Goal: Transaction & Acquisition: Purchase product/service

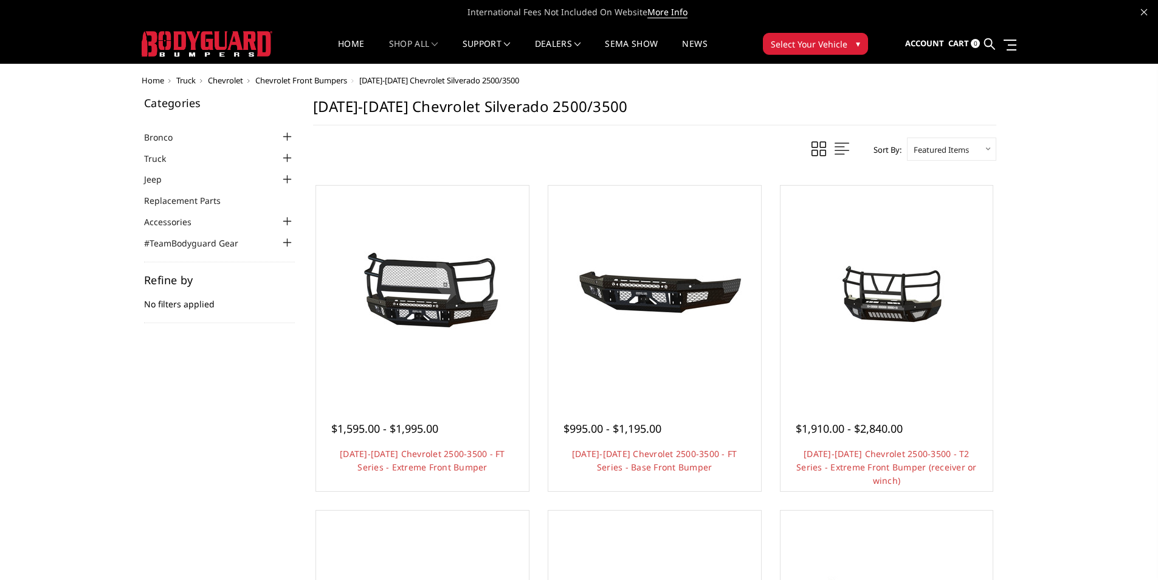
click at [336, 79] on span "Chevrolet Front Bumpers" at bounding box center [301, 80] width 92 height 11
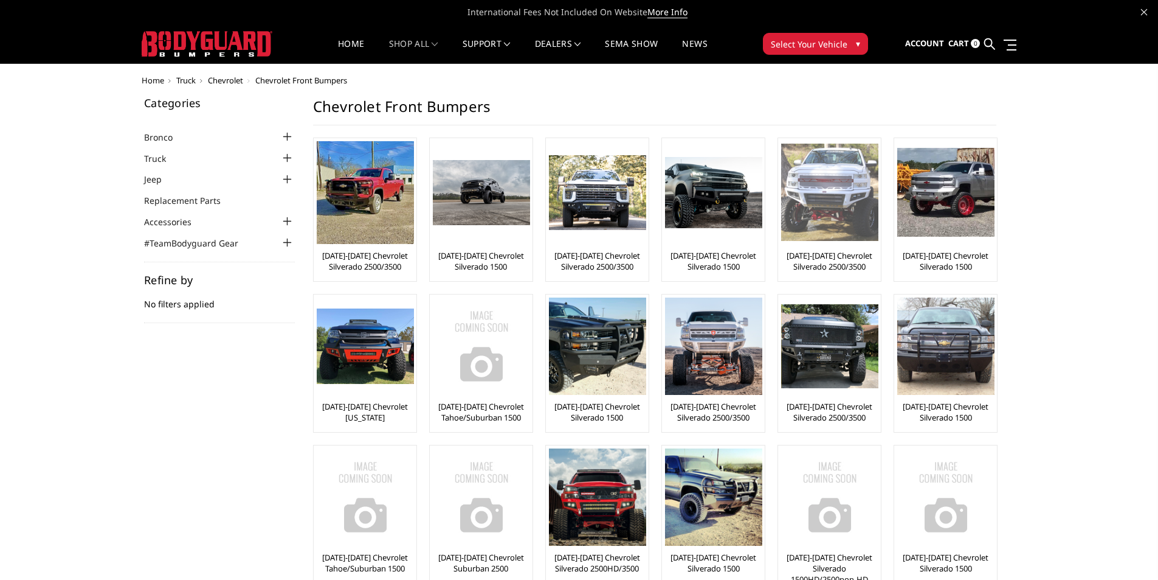
click at [842, 204] on img at bounding box center [829, 192] width 97 height 97
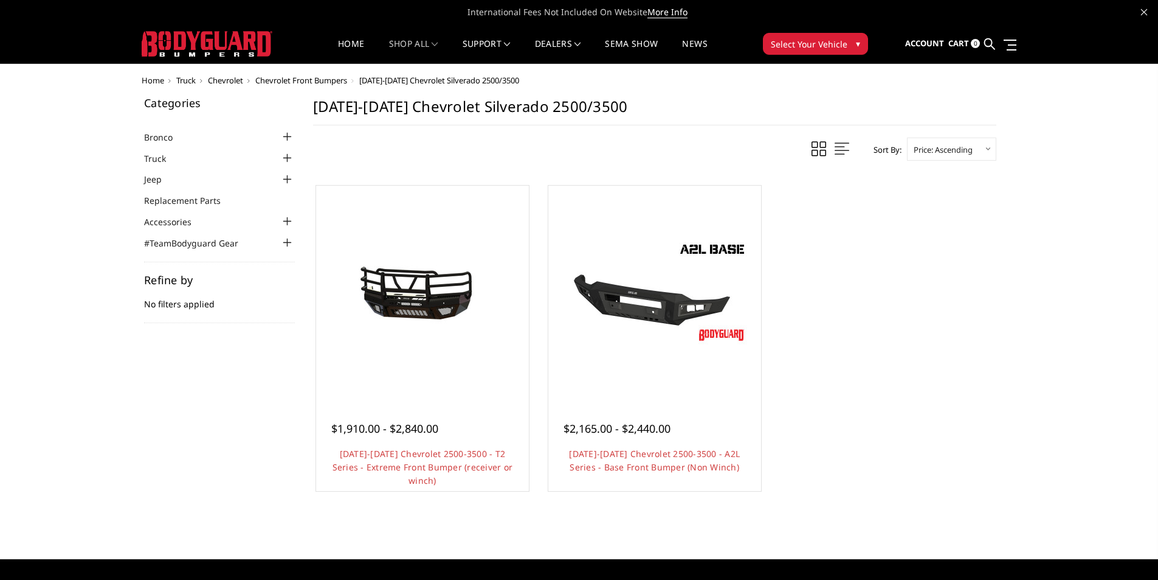
scroll to position [61, 0]
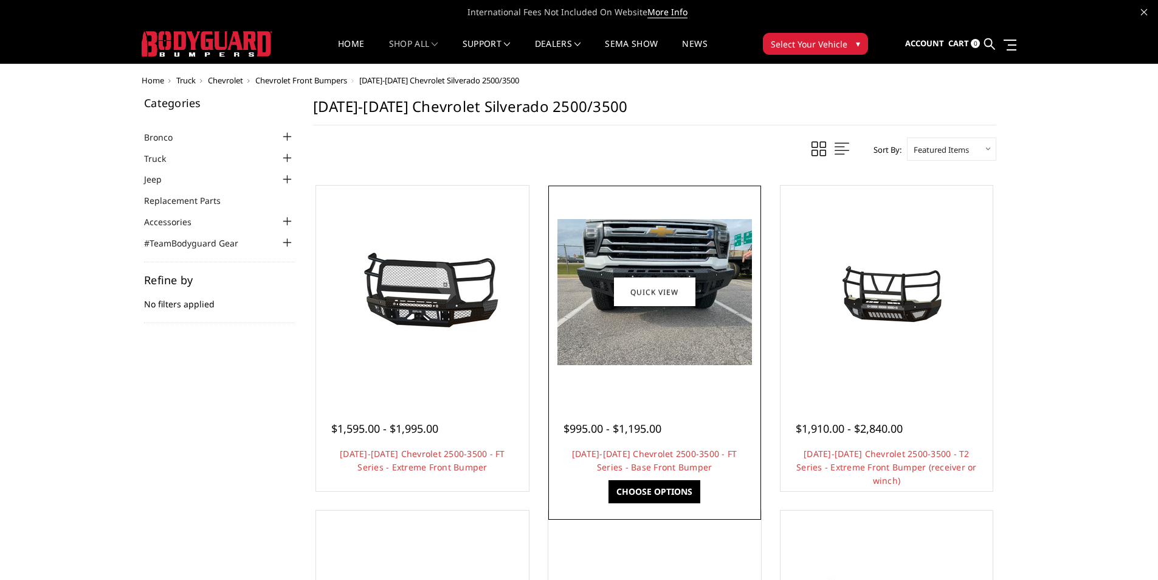
click at [663, 308] on img at bounding box center [655, 292] width 195 height 146
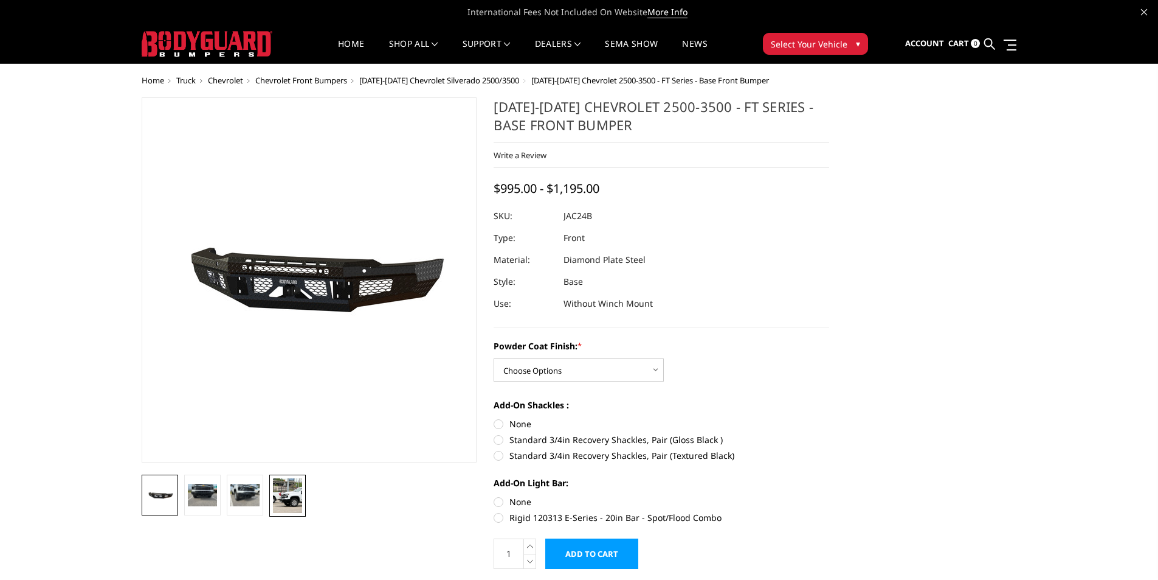
click at [286, 502] on img at bounding box center [287, 495] width 29 height 35
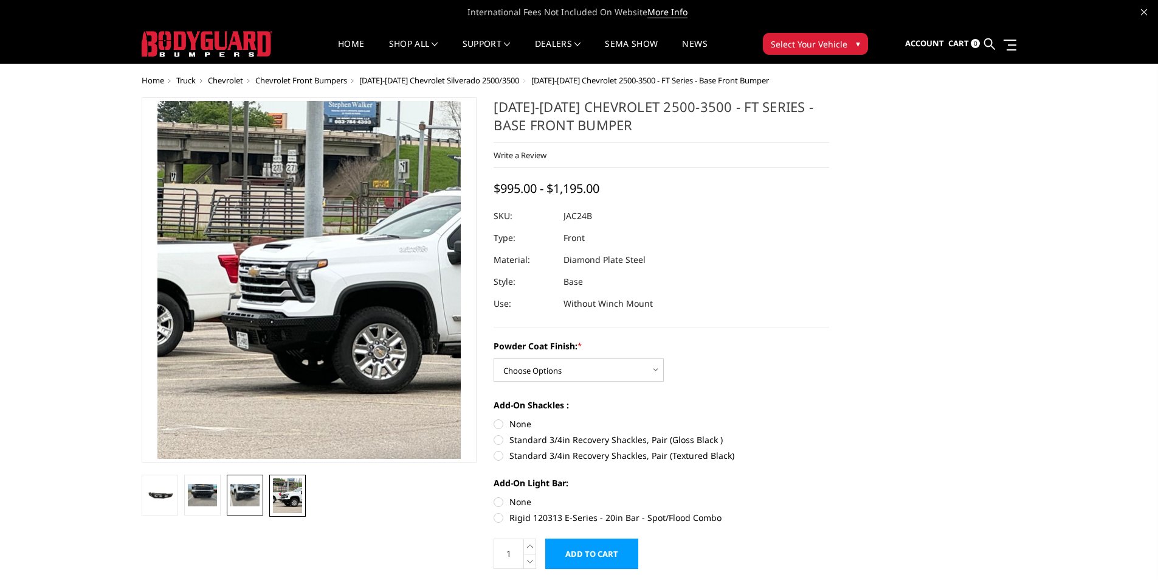
click at [254, 491] on img at bounding box center [244, 494] width 29 height 22
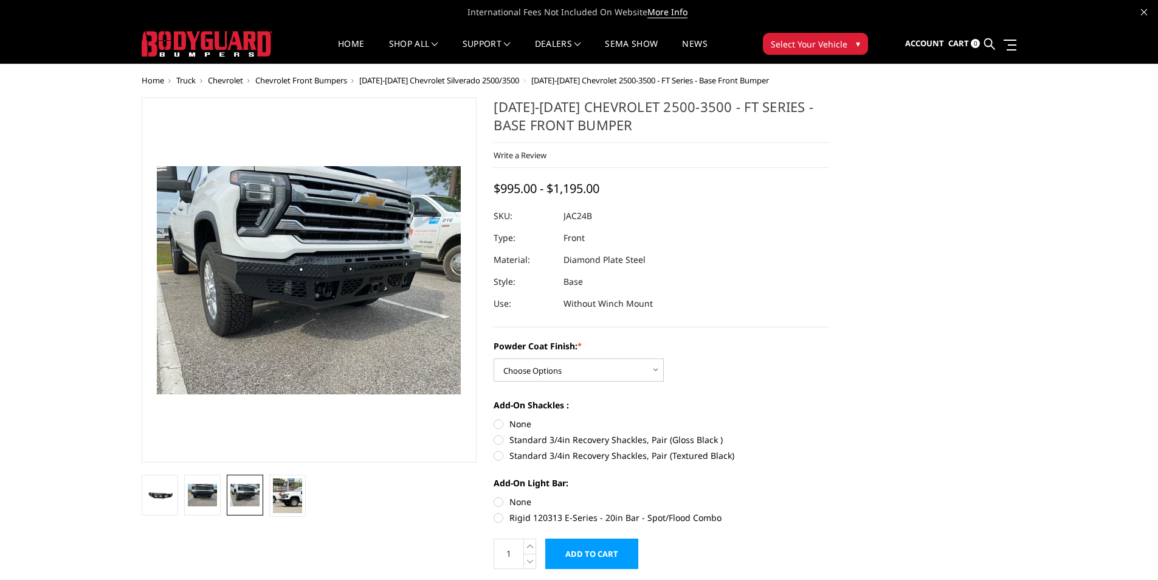
click at [187, 81] on span "Truck" at bounding box center [185, 80] width 19 height 11
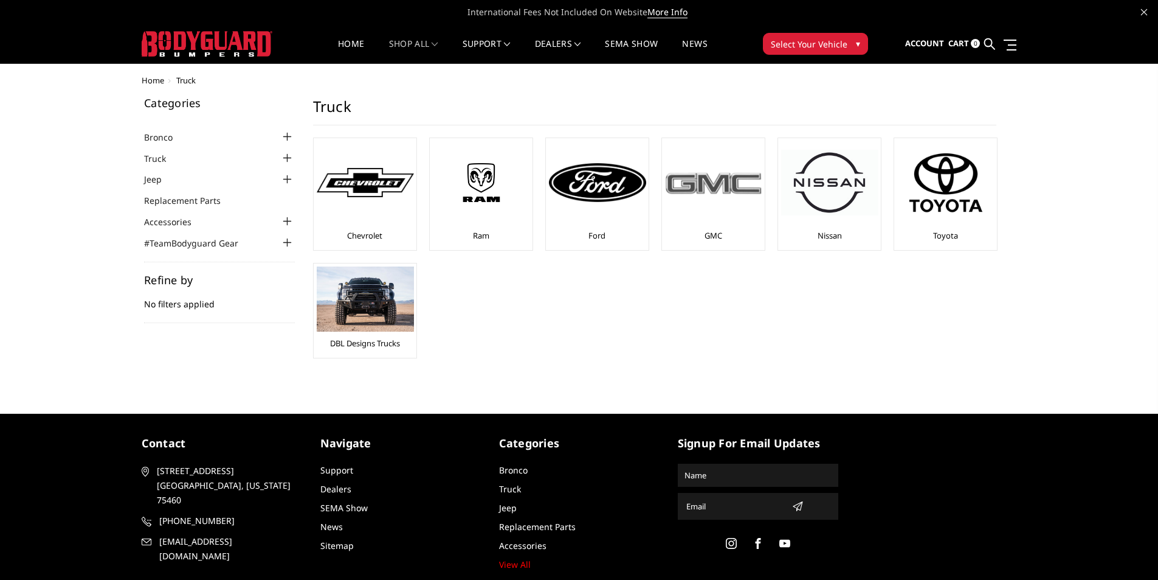
click at [720, 189] on img at bounding box center [713, 182] width 97 height 27
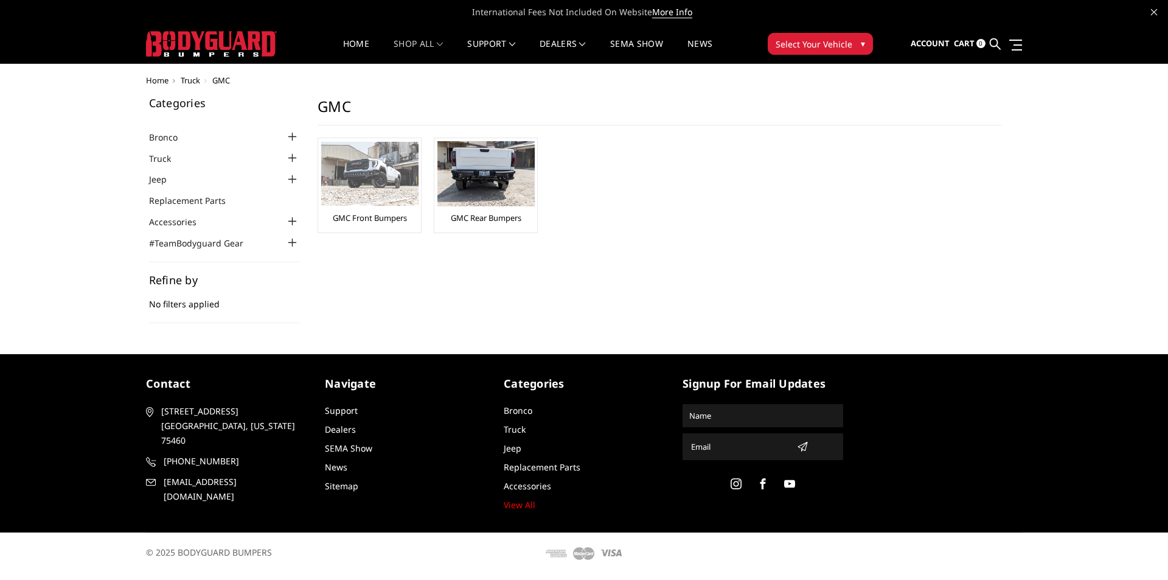
click at [341, 180] on img at bounding box center [369, 174] width 97 height 64
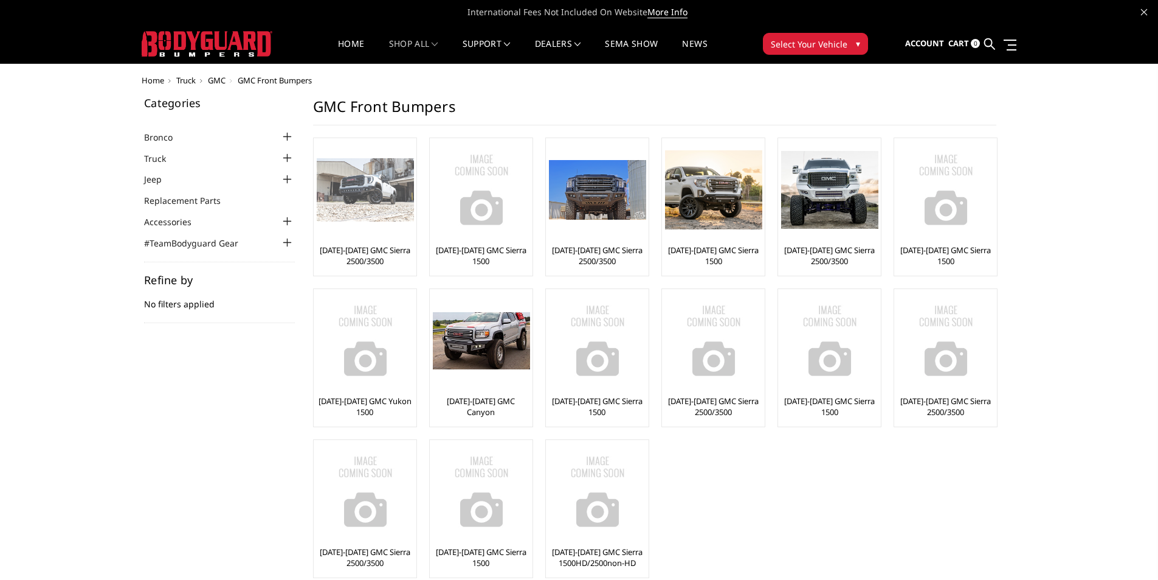
click at [363, 216] on img at bounding box center [365, 190] width 97 height 64
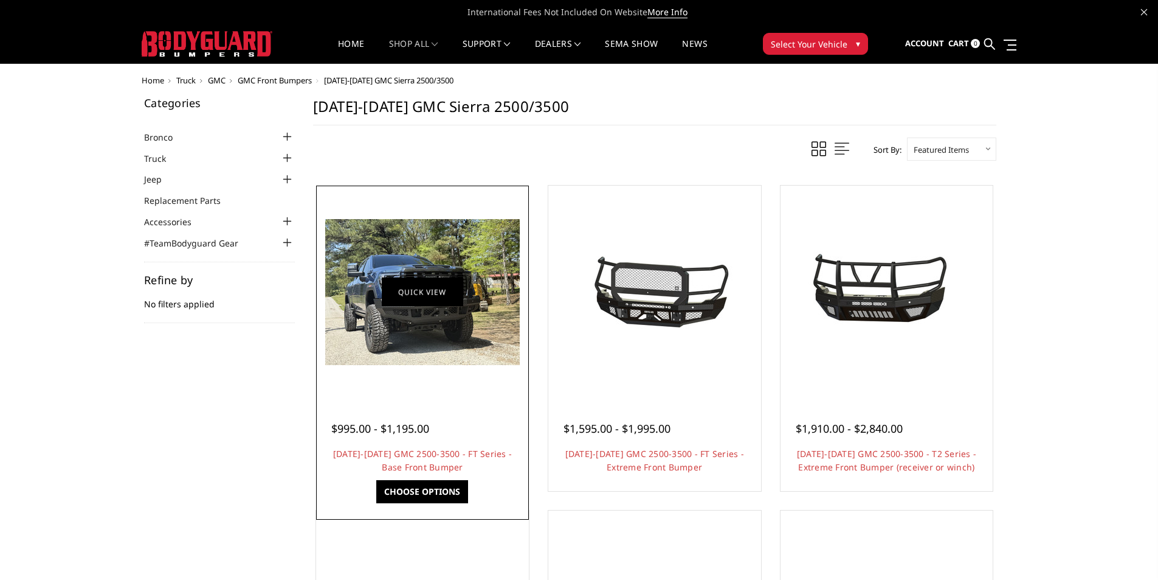
click at [457, 289] on link "Quick view" at bounding box center [422, 291] width 81 height 29
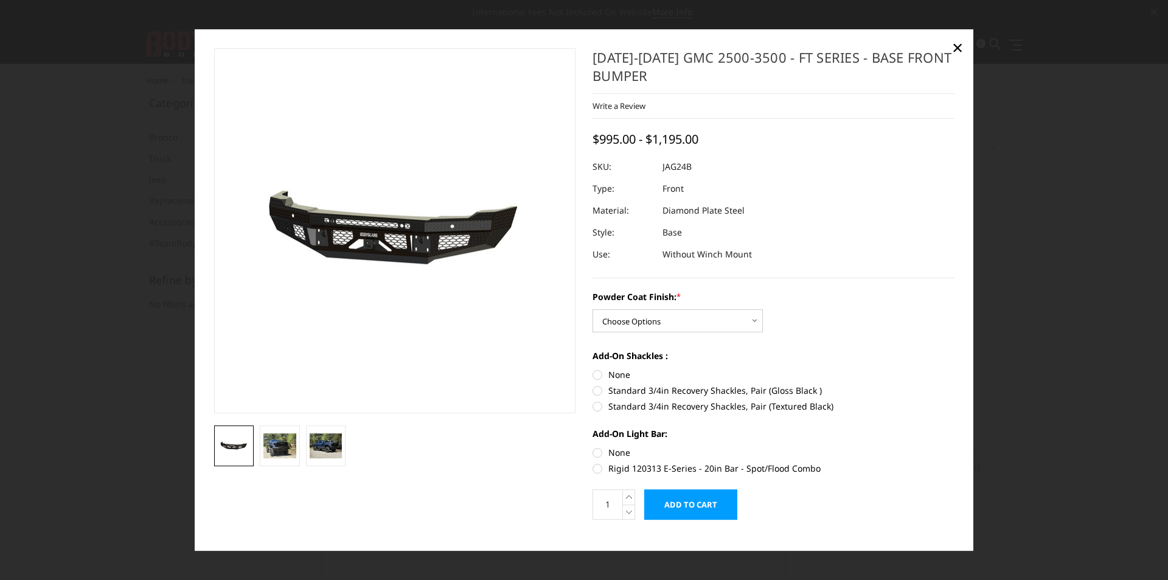
click at [258, 450] on li at bounding box center [280, 445] width 46 height 41
click at [269, 450] on img at bounding box center [279, 446] width 33 height 24
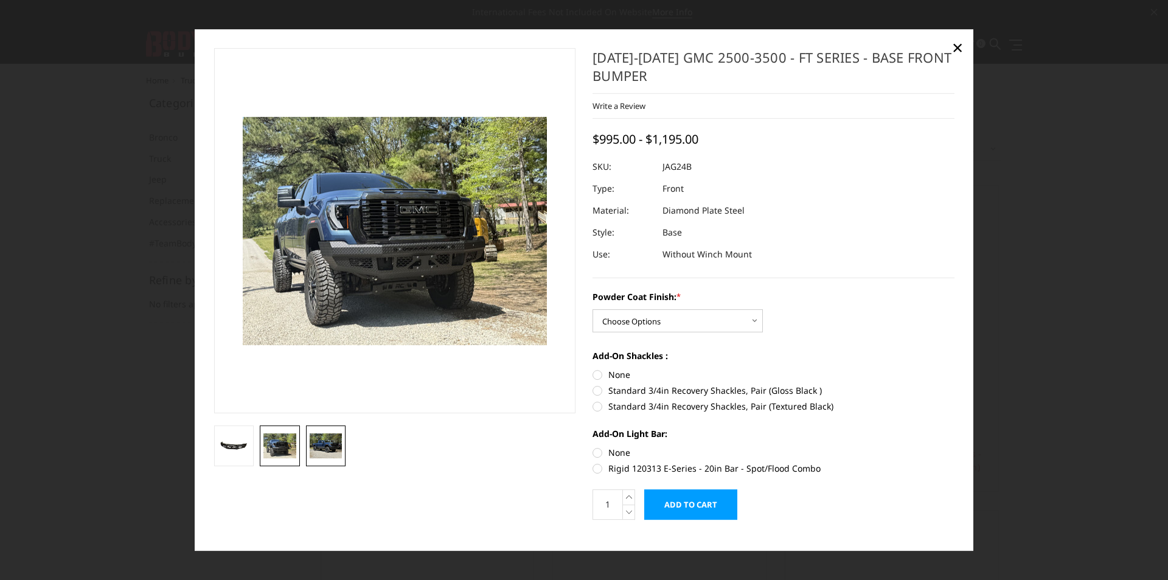
click at [325, 441] on img at bounding box center [326, 446] width 33 height 24
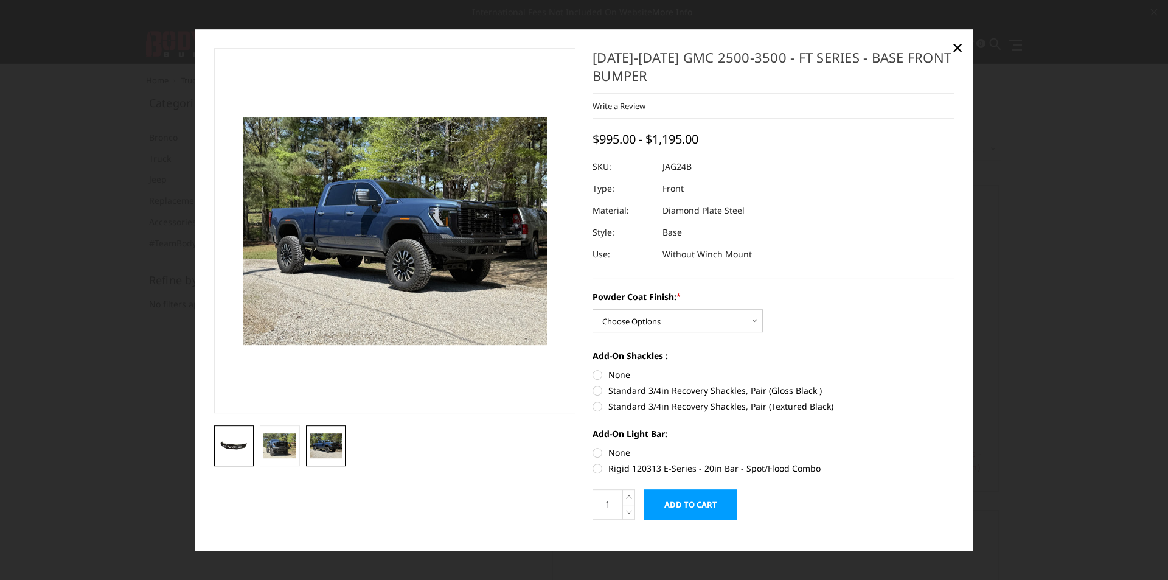
click at [230, 451] on img at bounding box center [234, 445] width 33 height 15
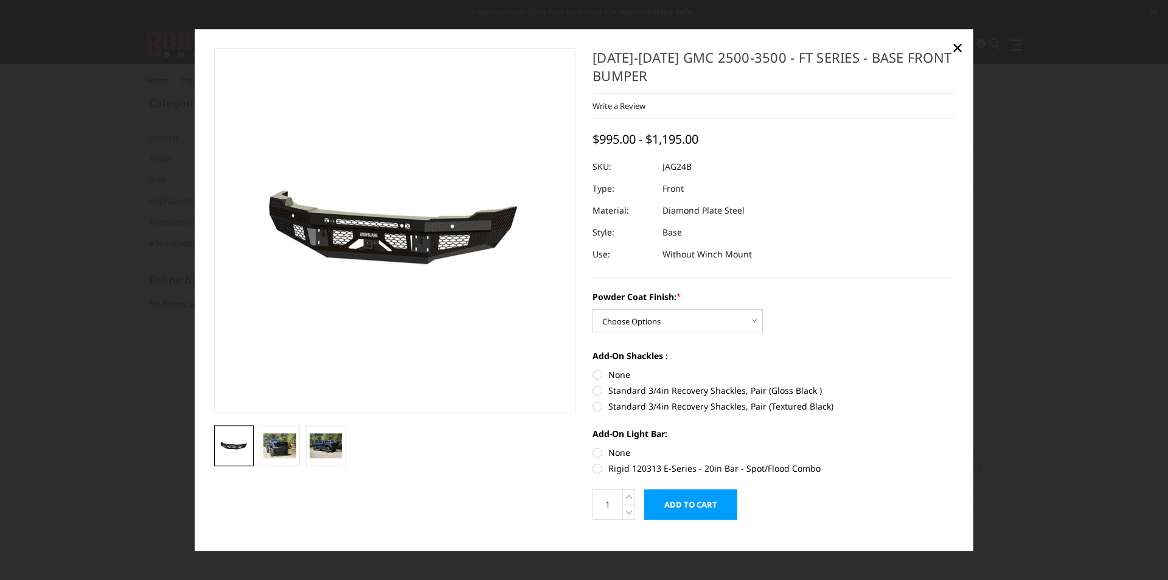
click at [258, 451] on li at bounding box center [280, 445] width 46 height 41
click at [273, 443] on img at bounding box center [279, 446] width 33 height 24
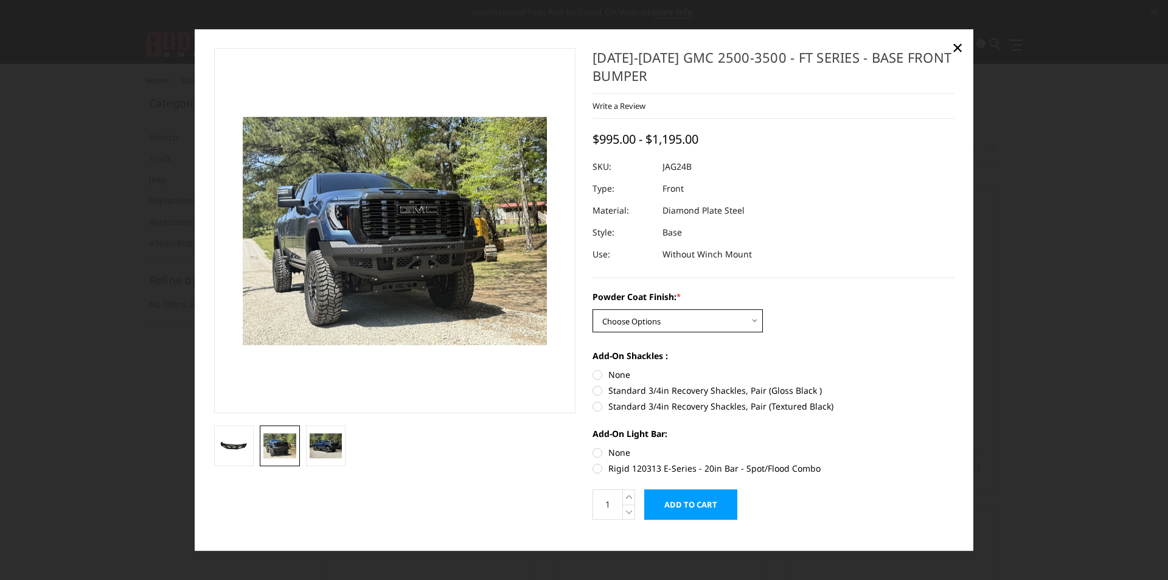
click at [708, 322] on select "Choose Options Bare Metal Gloss Black Powder Coat Textured Black Powder Coat" at bounding box center [677, 320] width 170 height 23
click at [592, 309] on select "Choose Options Bare Metal Gloss Black Powder Coat Textured Black Powder Coat" at bounding box center [677, 320] width 170 height 23
click at [701, 325] on select "Choose Options Bare Metal Gloss Black Powder Coat Textured Black Powder Coat" at bounding box center [677, 320] width 170 height 23
select select "3388"
click at [592, 309] on select "Choose Options Bare Metal Gloss Black Powder Coat Textured Black Powder Coat" at bounding box center [677, 320] width 170 height 23
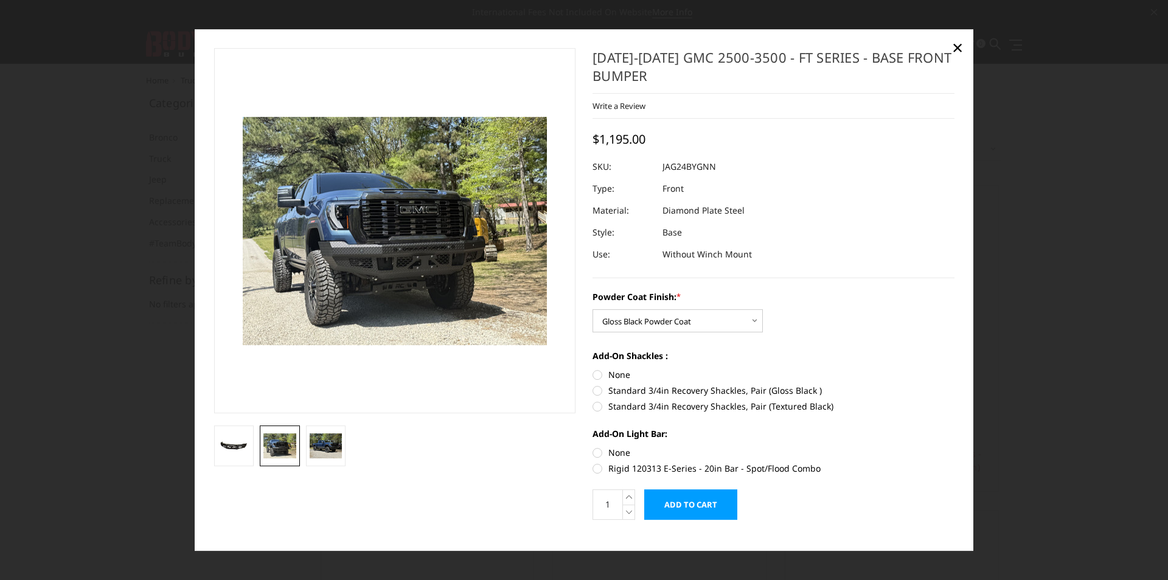
click at [682, 406] on label "Standard 3/4in Recovery Shackles, Pair (Textured Black)" at bounding box center [773, 406] width 362 height 13
click at [954, 384] on input "Standard 3/4in Recovery Shackles, Pair (Textured Black)" at bounding box center [954, 384] width 1 height 1
radio input "true"
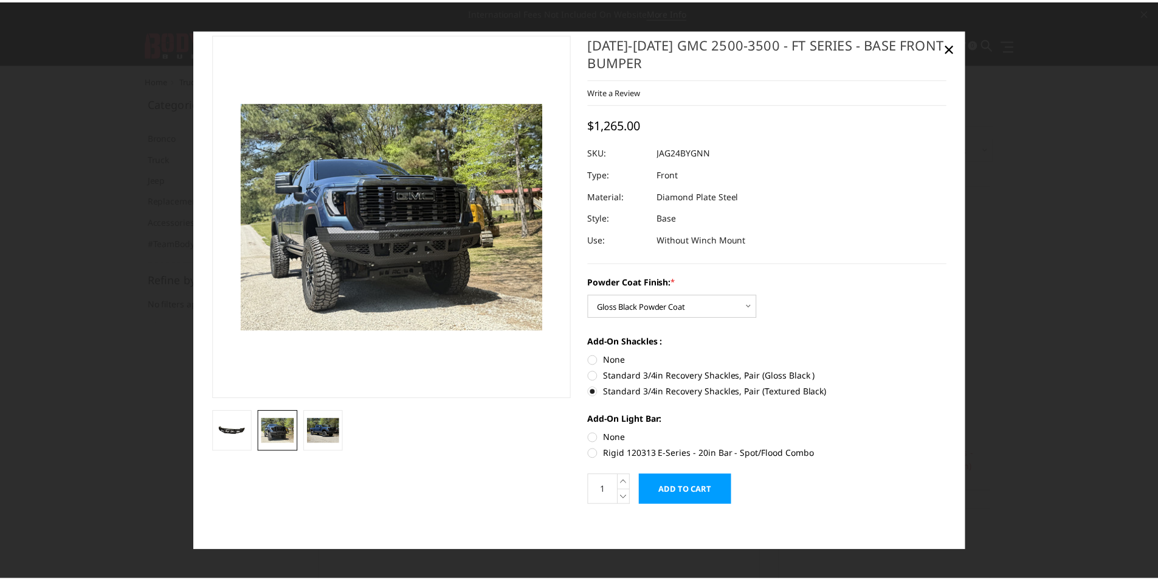
scroll to position [18, 0]
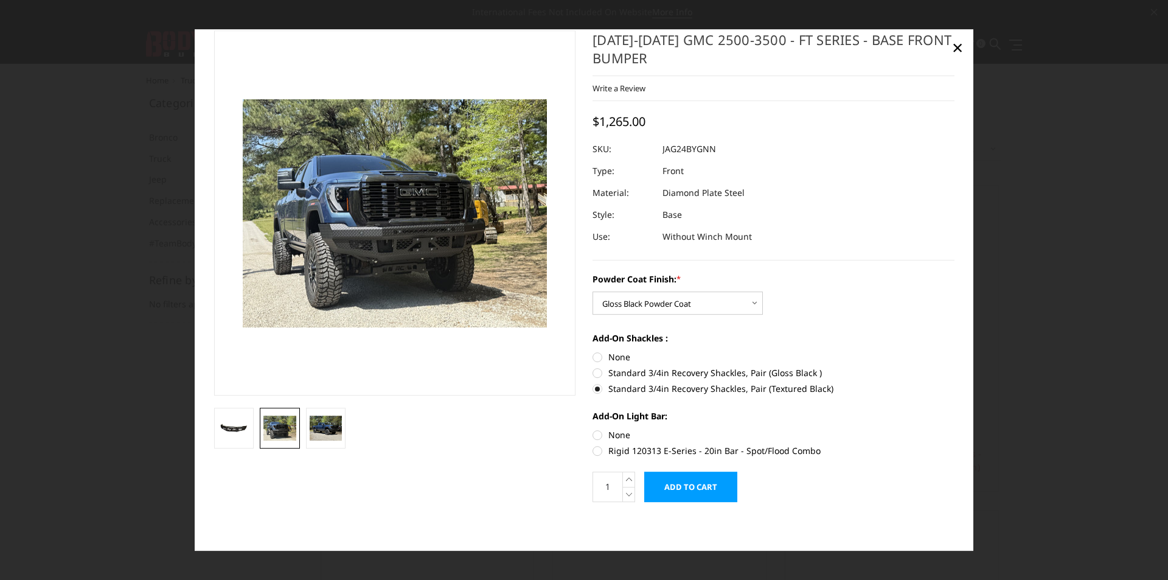
click at [672, 449] on label "Rigid 120313 E-Series - 20in Bar - Spot/Flood Combo" at bounding box center [773, 450] width 362 height 13
click at [954, 429] on input "Rigid 120313 E-Series - 20in Bar - Spot/Flood Combo" at bounding box center [954, 428] width 1 height 1
radio input "true"
click at [593, 435] on label "None" at bounding box center [773, 434] width 362 height 13
click at [593, 429] on input "None" at bounding box center [592, 428] width 1 height 1
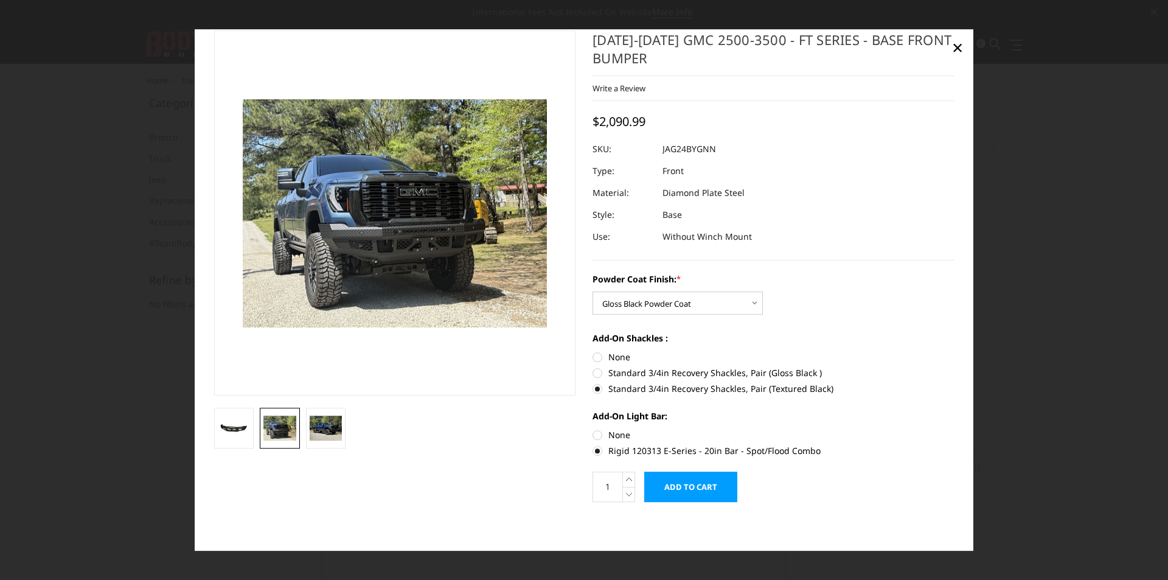
radio input "true"
click at [329, 434] on img at bounding box center [326, 428] width 33 height 24
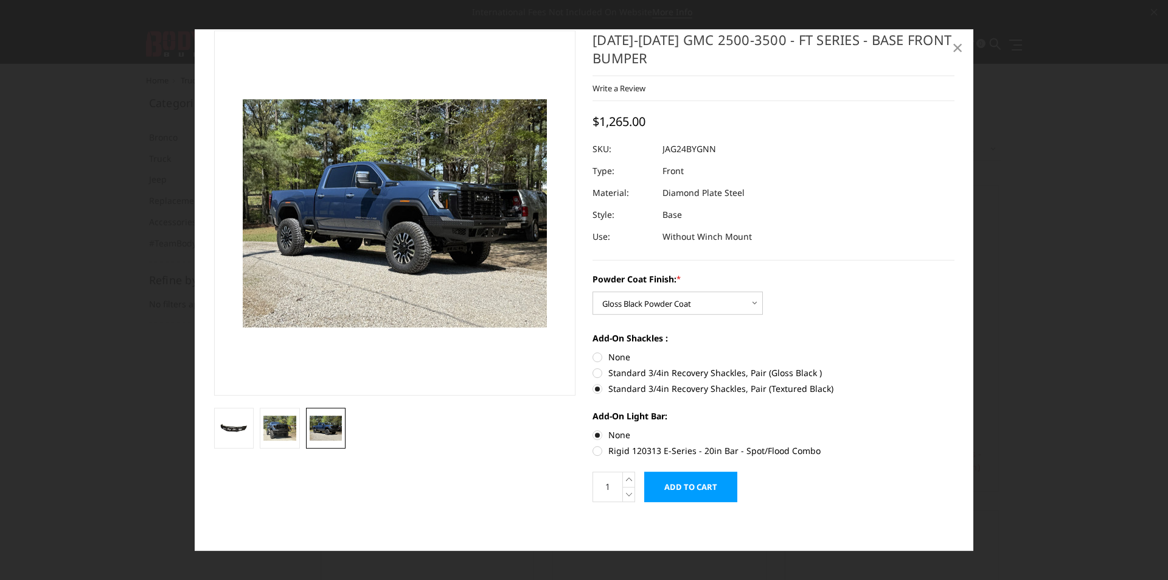
click at [952, 50] on span "×" at bounding box center [957, 47] width 11 height 26
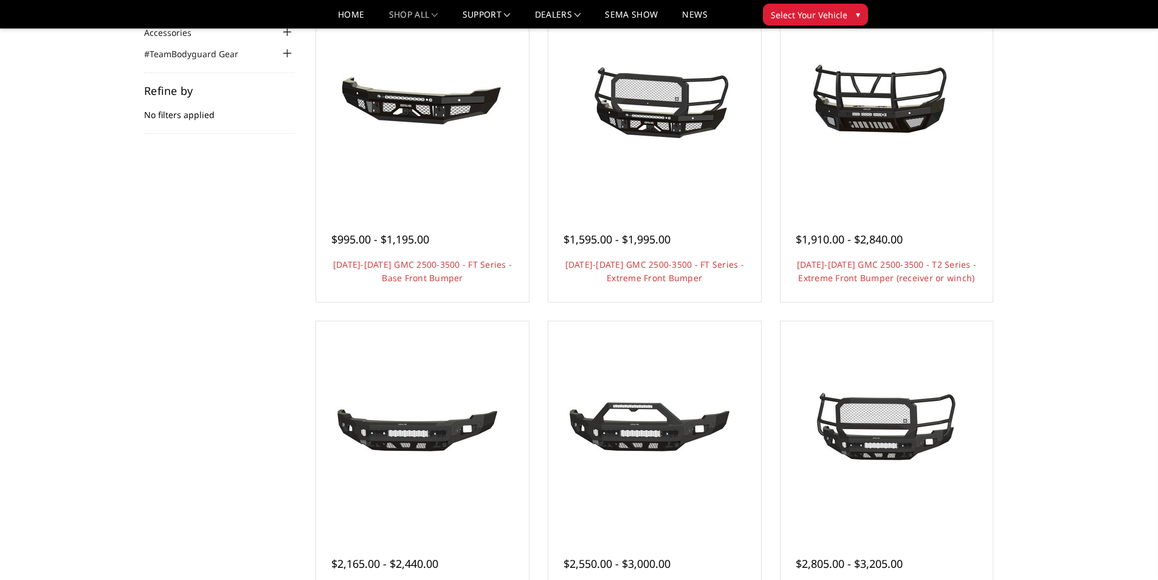
scroll to position [83, 0]
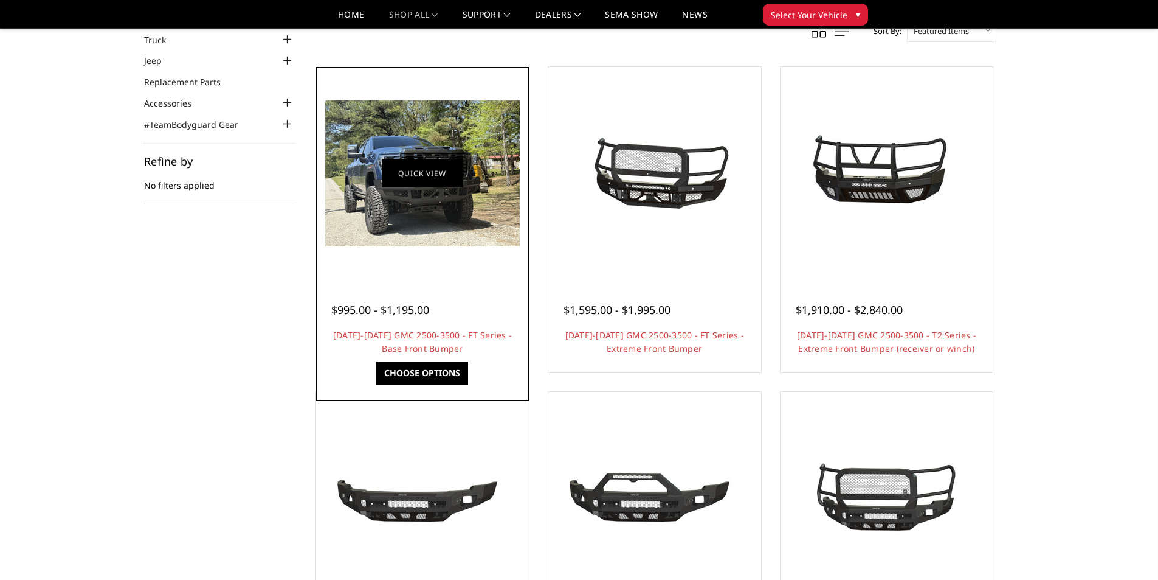
click at [445, 177] on link "Quick view" at bounding box center [422, 173] width 81 height 29
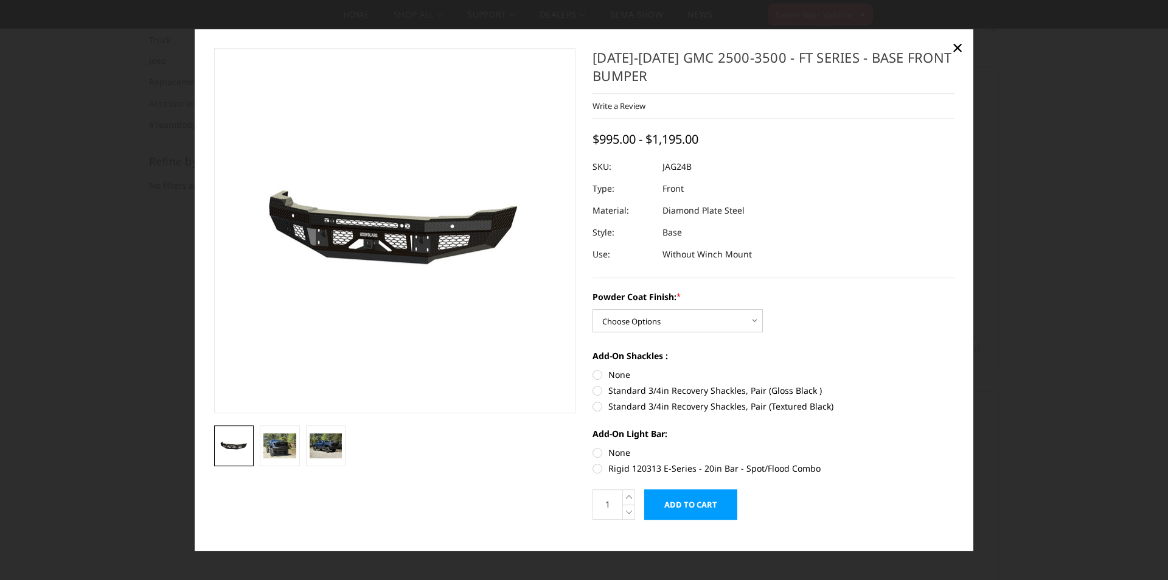
click at [1059, 102] on div at bounding box center [584, 290] width 1168 height 580
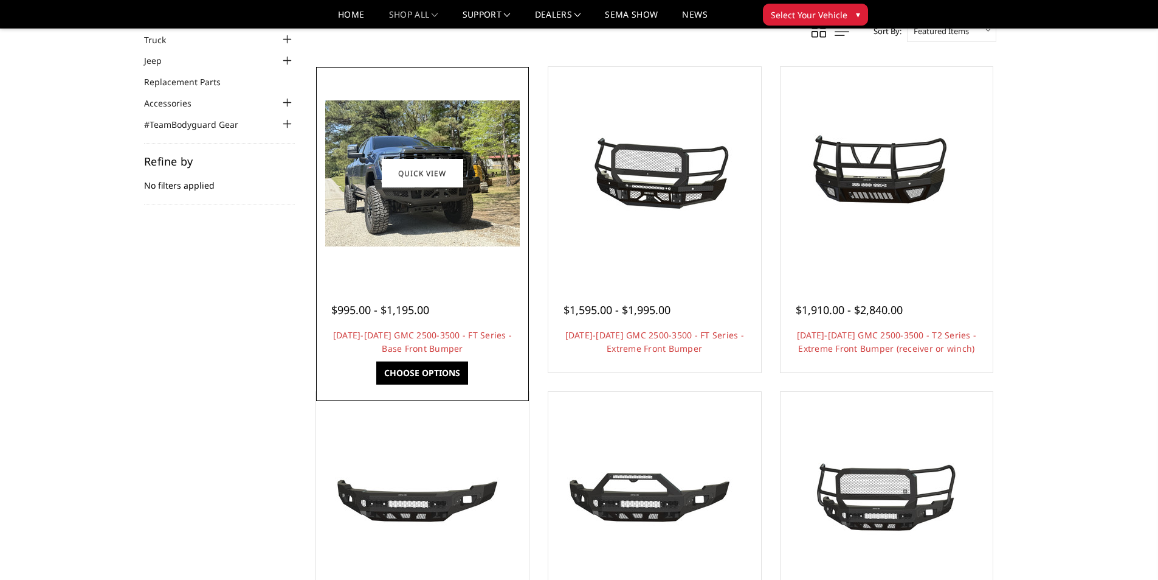
click at [392, 312] on span "$995.00 - $1,195.00" at bounding box center [380, 309] width 98 height 15
click at [422, 370] on link "Choose Options" at bounding box center [422, 372] width 92 height 23
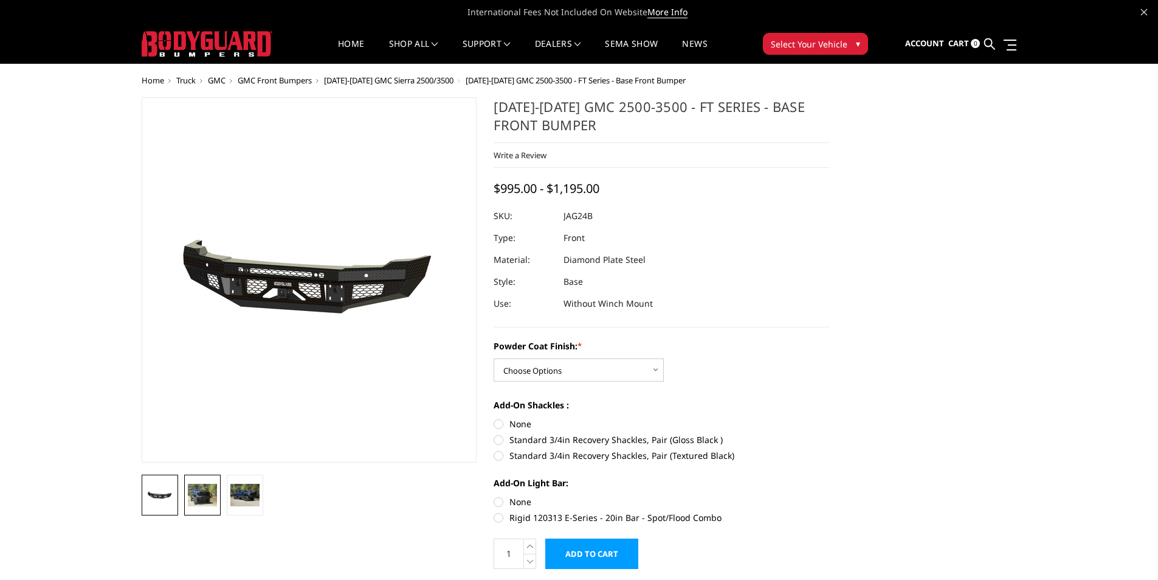
click at [201, 495] on img at bounding box center [202, 494] width 29 height 22
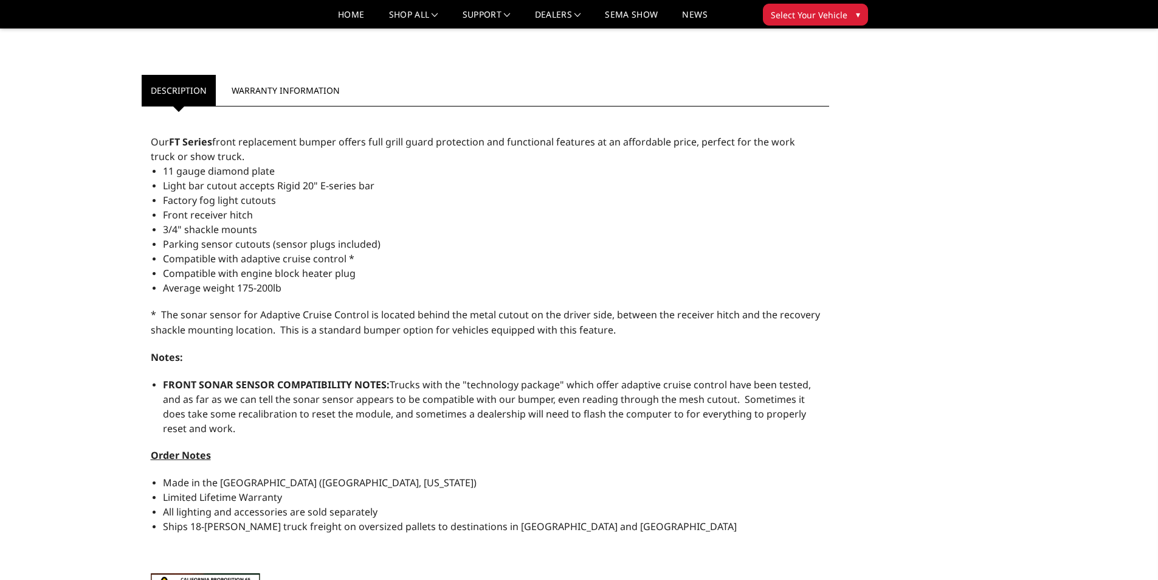
scroll to position [486, 0]
